Goal: Use online tool/utility: Utilize a website feature to perform a specific function

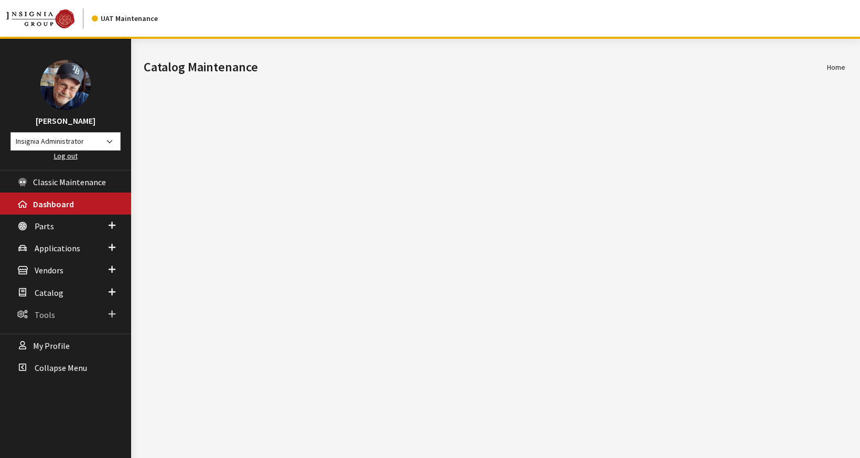
click at [47, 314] on span "Tools" at bounding box center [45, 315] width 20 height 10
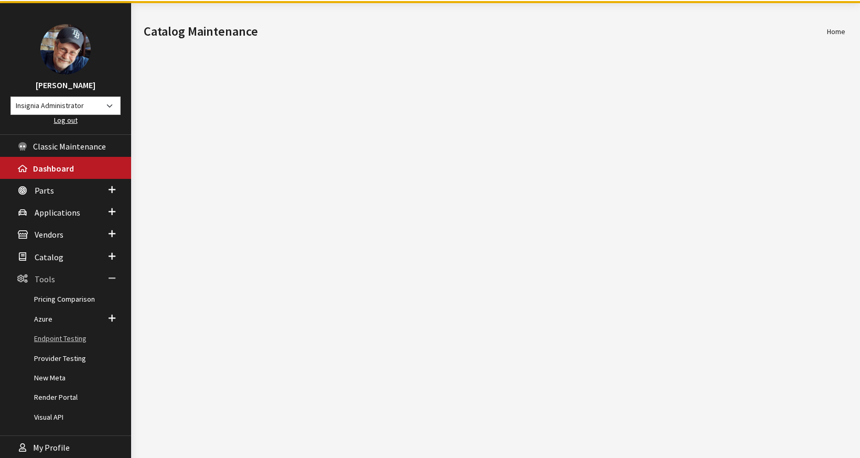
scroll to position [66, 0]
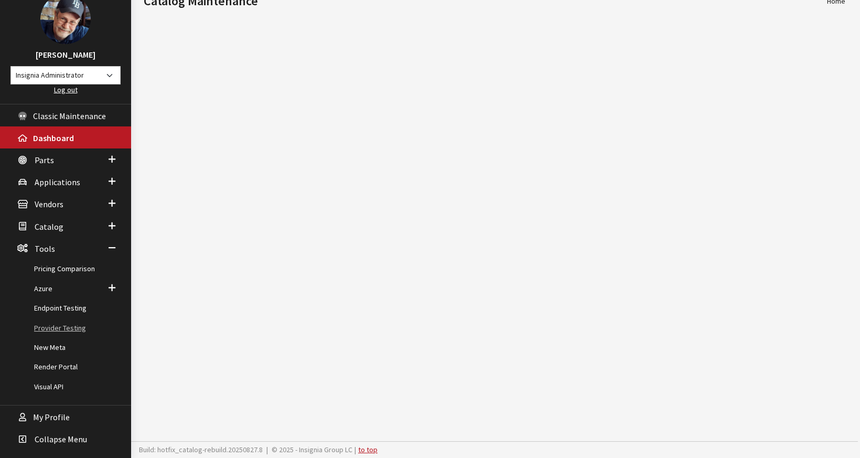
click at [56, 326] on link "Provider Testing" at bounding box center [65, 327] width 131 height 19
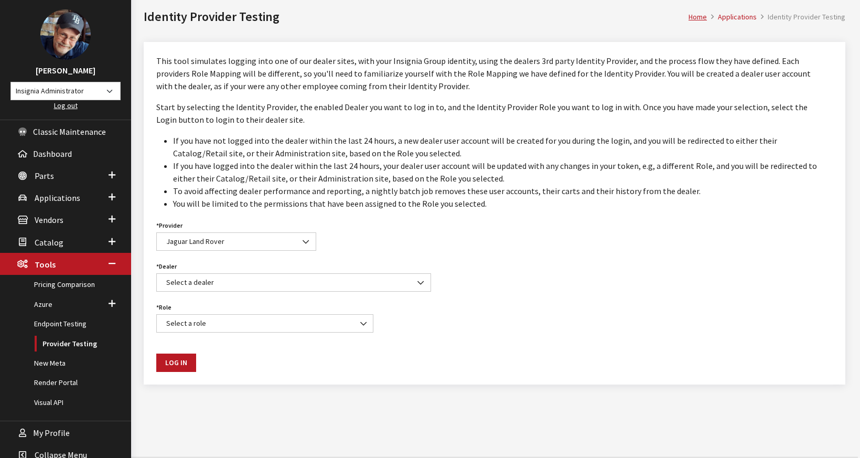
scroll to position [66, 0]
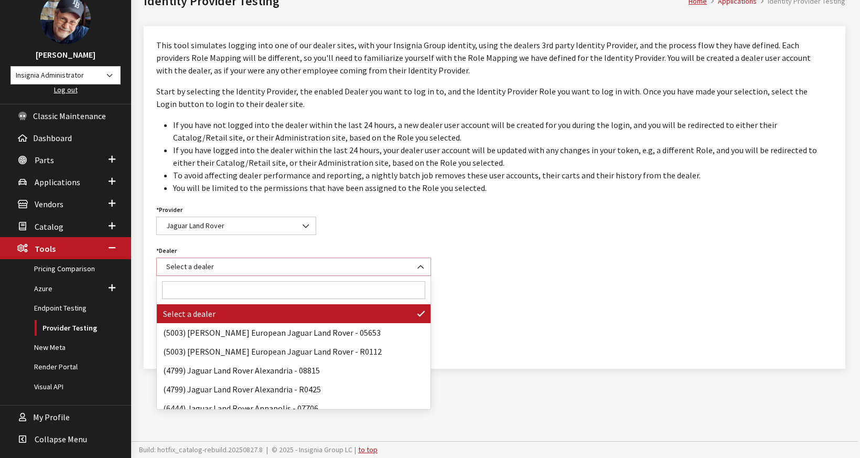
click at [211, 270] on span "Select a dealer" at bounding box center [293, 266] width 261 height 11
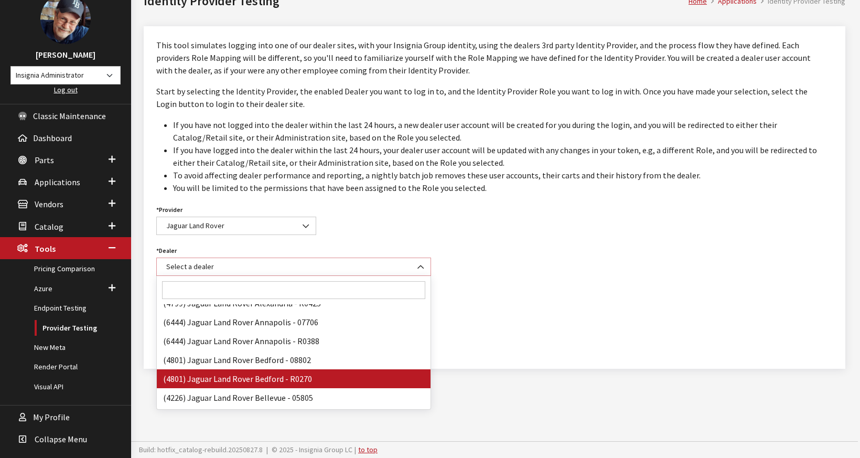
scroll to position [88, 0]
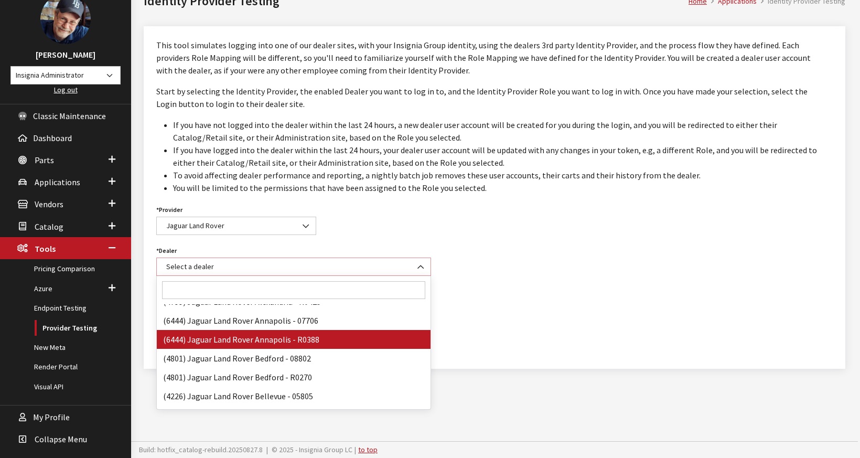
select select "R0388"
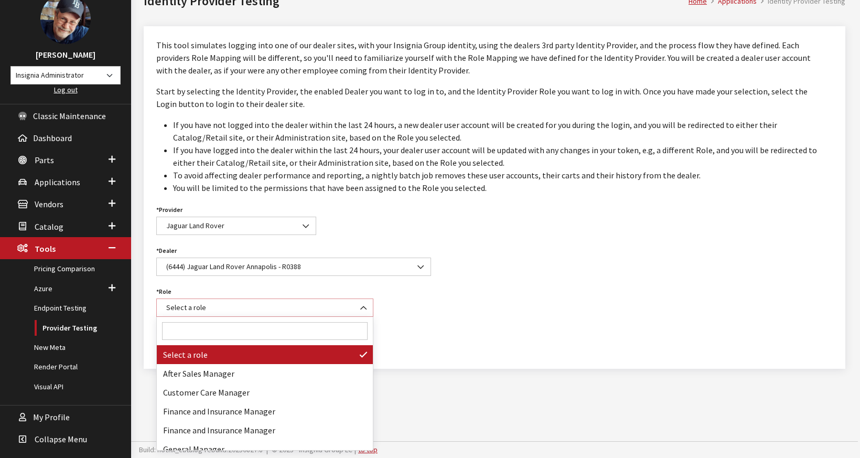
click at [214, 307] on span "Select a role" at bounding box center [265, 307] width 204 height 11
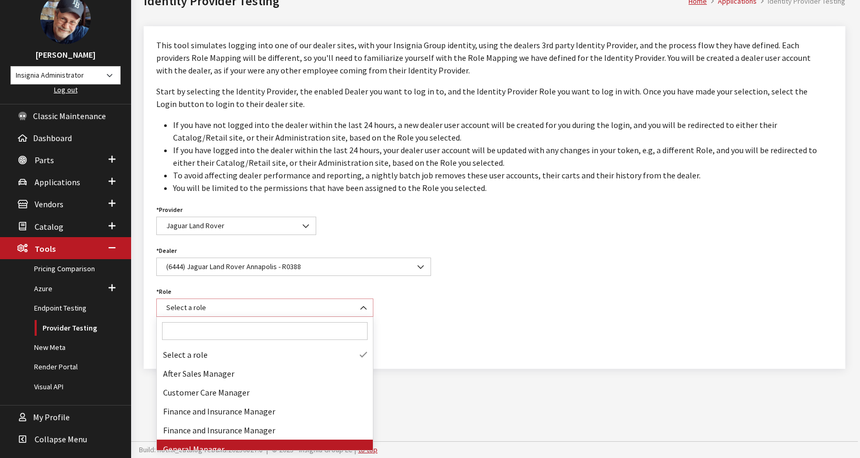
select select "DEALER"
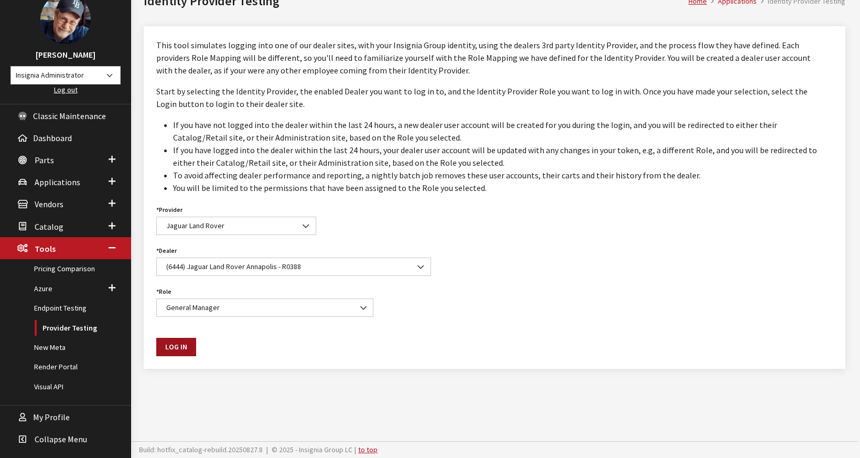
click at [177, 346] on button "Log In" at bounding box center [176, 347] width 40 height 18
